Goal: Information Seeking & Learning: Learn about a topic

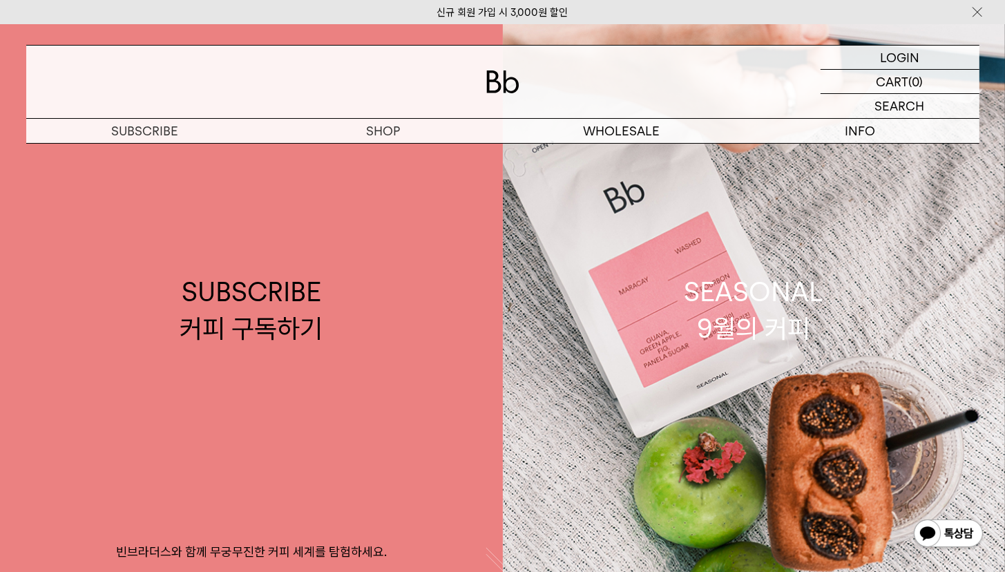
click at [901, 36] on div "LOGIN 로그인 LOGIN 로그인 CART 장바구니 (0) SEARCH 검색 검색폼 ** 추천상품" at bounding box center [502, 84] width 1005 height 120
click at [891, 50] on p "로그인" at bounding box center [900, 57] width 33 height 23
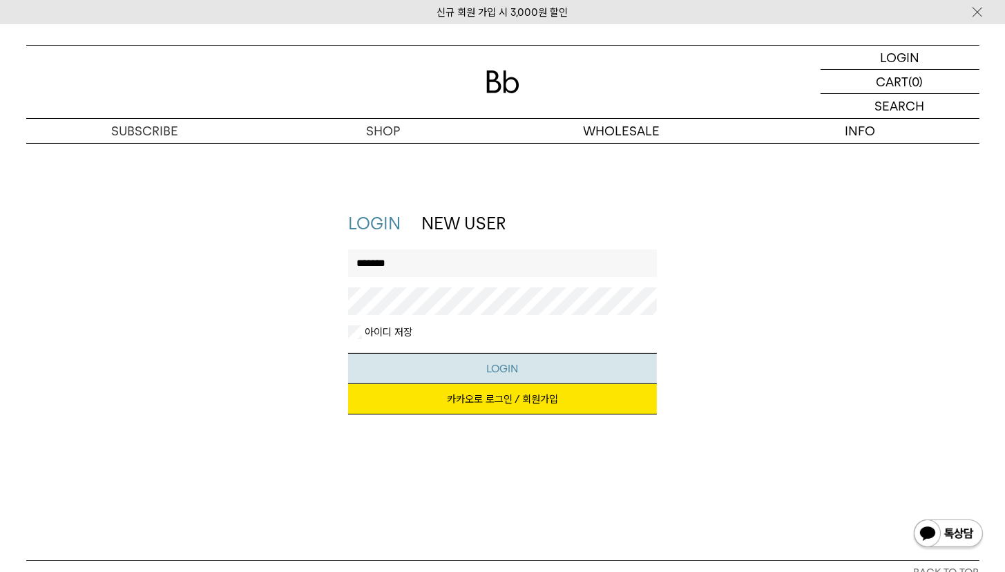
click at [511, 359] on button "LOGIN" at bounding box center [502, 368] width 309 height 31
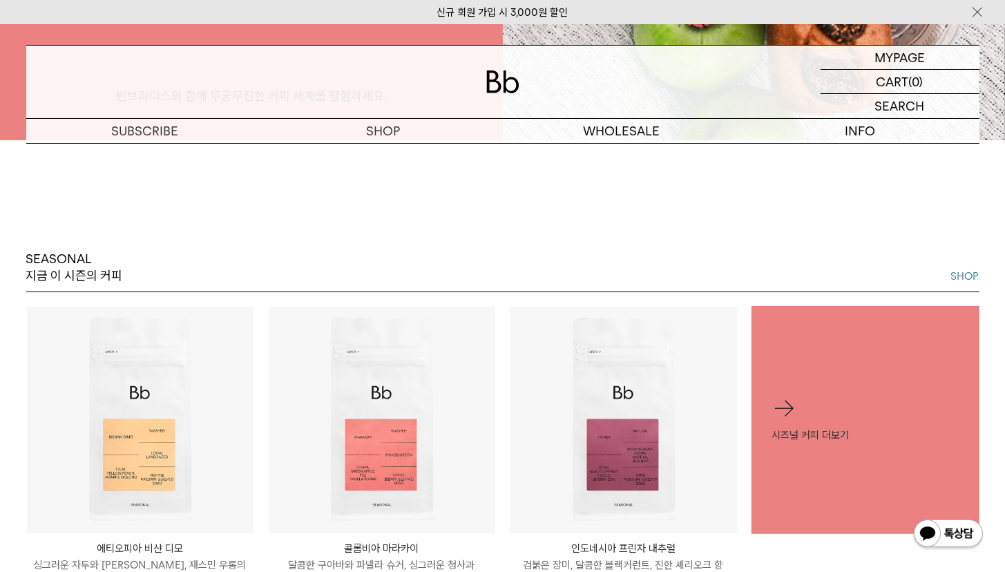
scroll to position [661, 0]
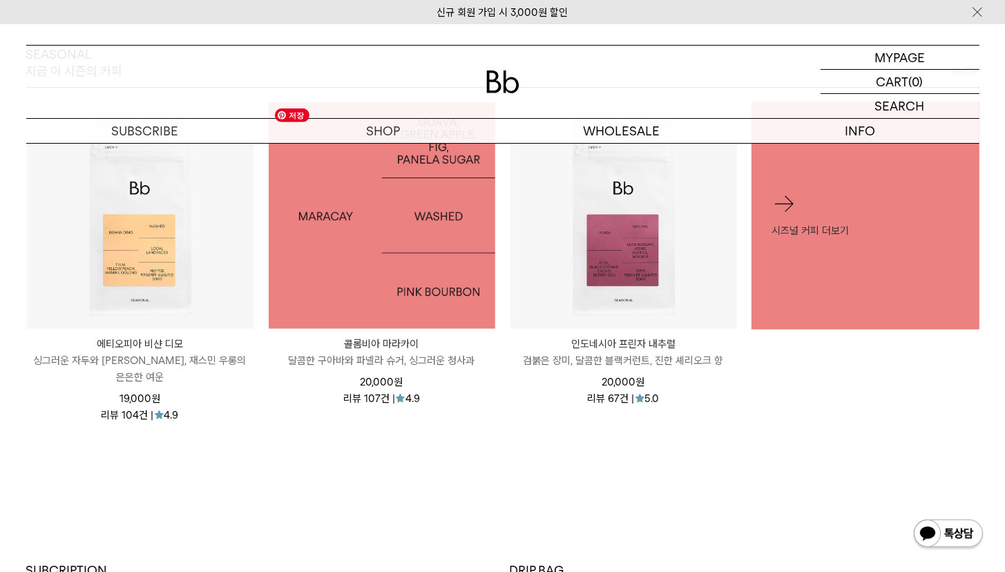
click at [365, 304] on img at bounding box center [382, 215] width 227 height 227
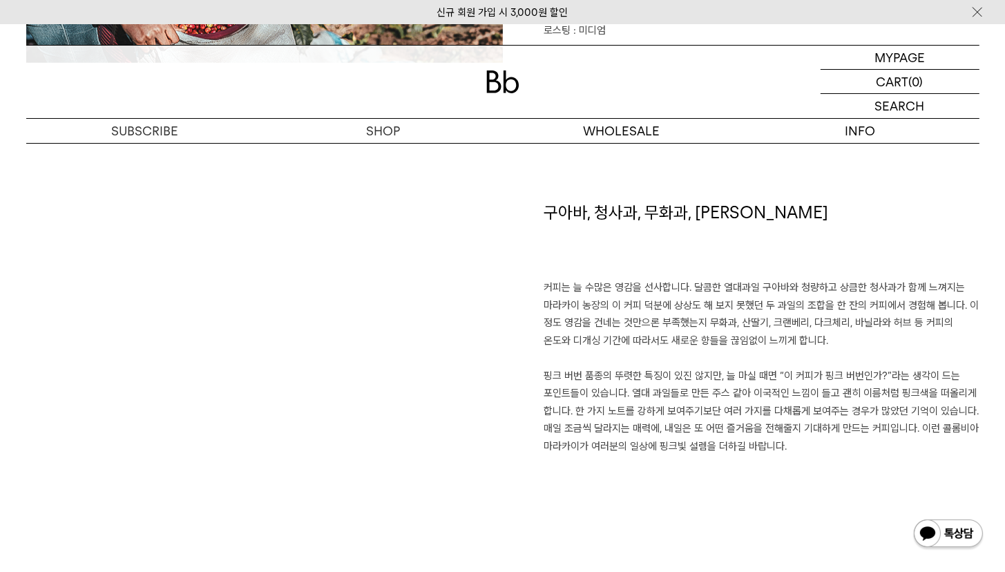
scroll to position [932, 0]
click at [689, 298] on p "커피는 늘 수많은 영감을 선사합니다. 달콤한 열대과일 구아바와 청량하고 상큼한 청사과가 함께 느껴지는 마라카이 농장의 이 커피 덕분에 상상도 …" at bounding box center [762, 366] width 435 height 176
click at [643, 299] on p "커피는 늘 수많은 영감을 선사합니다. 달콤한 열대과일 구아바와 청량하고 상큼한 청사과가 함께 느껴지는 마라카이 농장의 이 커피 덕분에 상상도 …" at bounding box center [762, 366] width 435 height 176
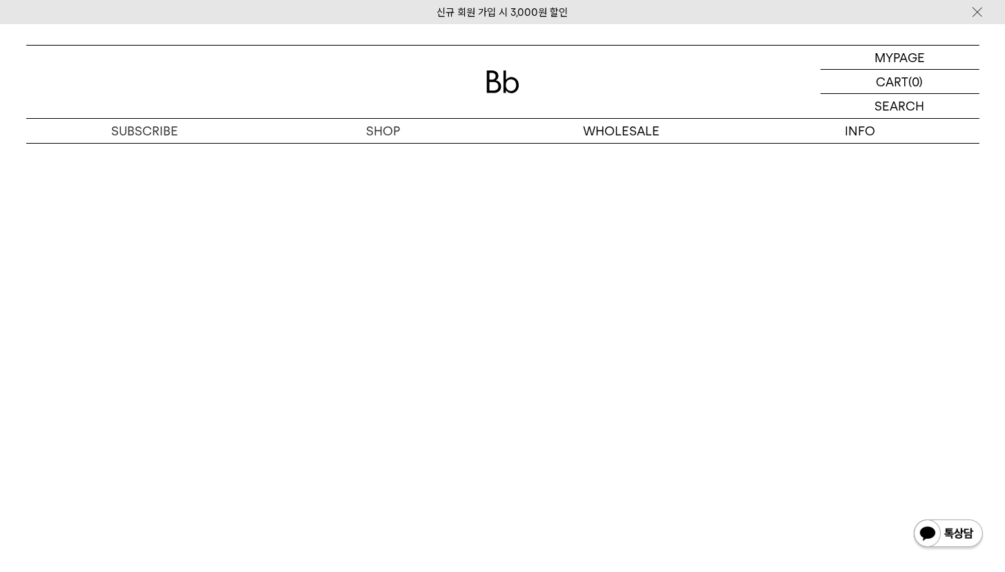
scroll to position [3573, 0]
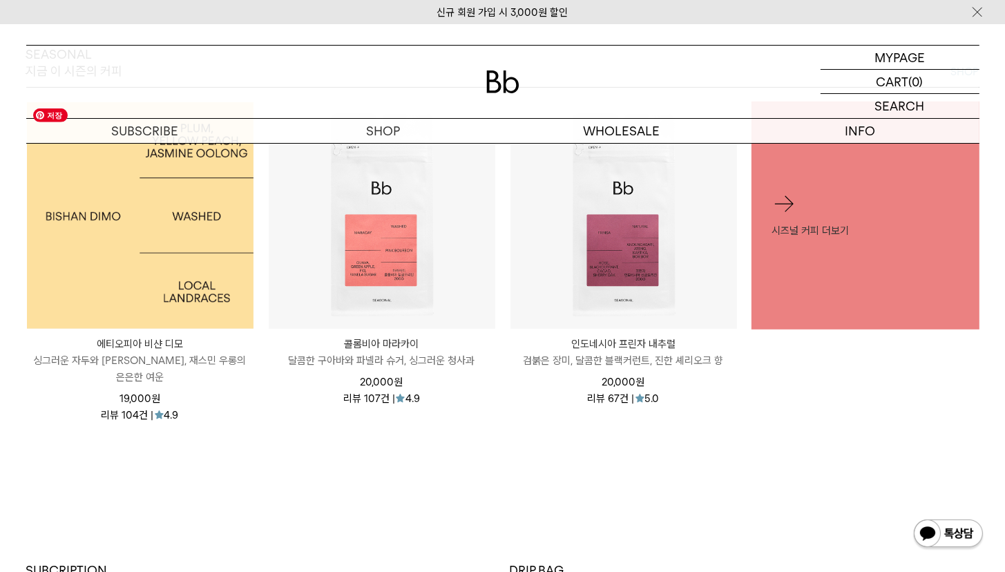
click at [196, 232] on img at bounding box center [140, 215] width 227 height 227
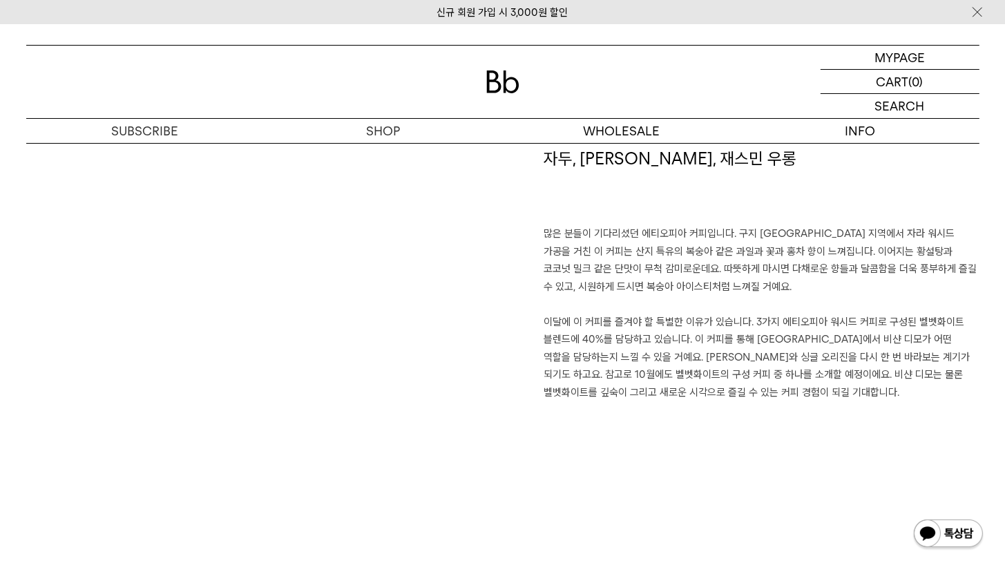
scroll to position [987, 0]
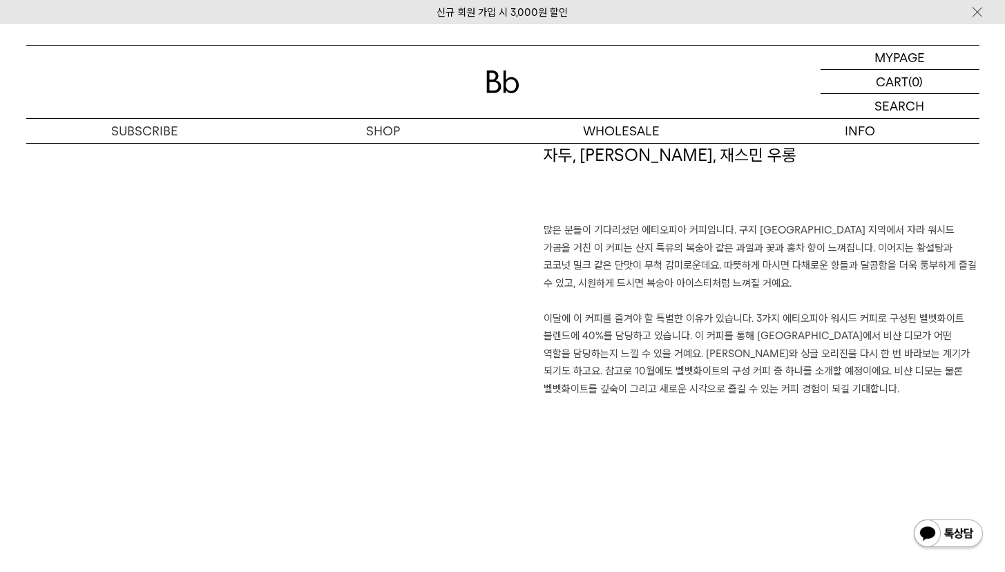
click at [755, 223] on p "많은 분들이 기다리셨던 에티오피아 커피입니다. 구지 [GEOGRAPHIC_DATA] 지역에서 자라 워시드 가공을 거친 이 커피는 산지 특유의 …" at bounding box center [762, 310] width 435 height 176
click at [744, 223] on p "많은 분들이 기다리셨던 에티오피아 커피입니다. 구지 [GEOGRAPHIC_DATA] 지역에서 자라 워시드 가공을 거친 이 커피는 산지 특유의 …" at bounding box center [762, 310] width 435 height 176
click at [682, 265] on p "많은 분들이 기다리셨던 에티오피아 커피입니다. 구지 [GEOGRAPHIC_DATA] 지역에서 자라 워시드 가공을 거친 이 커피는 산지 특유의 …" at bounding box center [762, 310] width 435 height 176
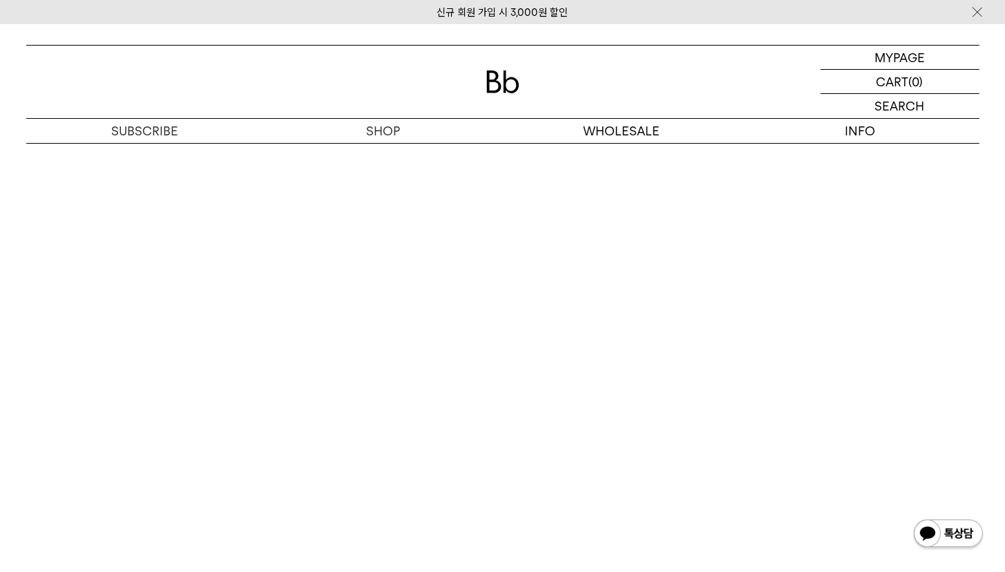
scroll to position [3398, 0]
